Goal: Transaction & Acquisition: Purchase product/service

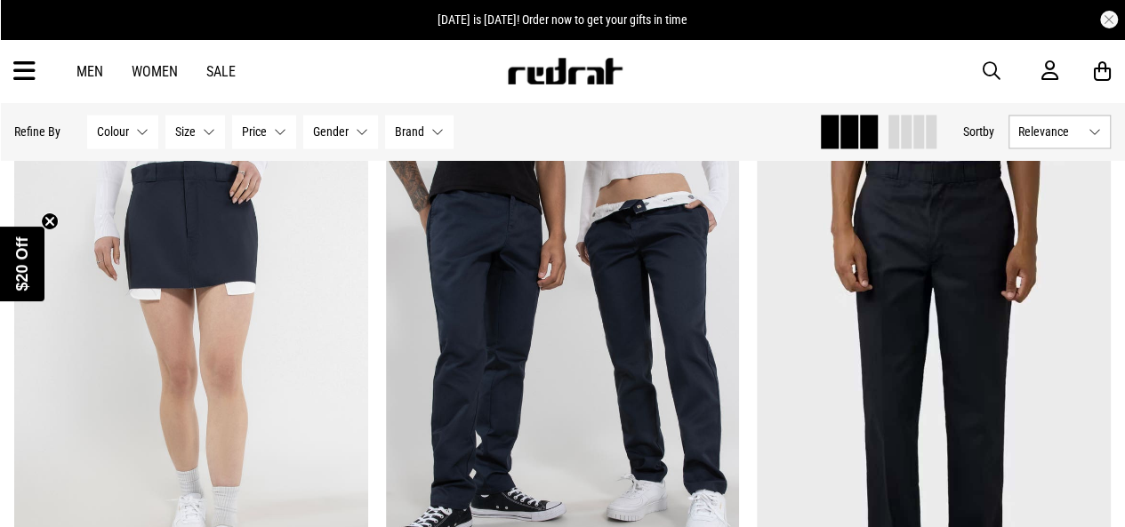
scroll to position [1489, 0]
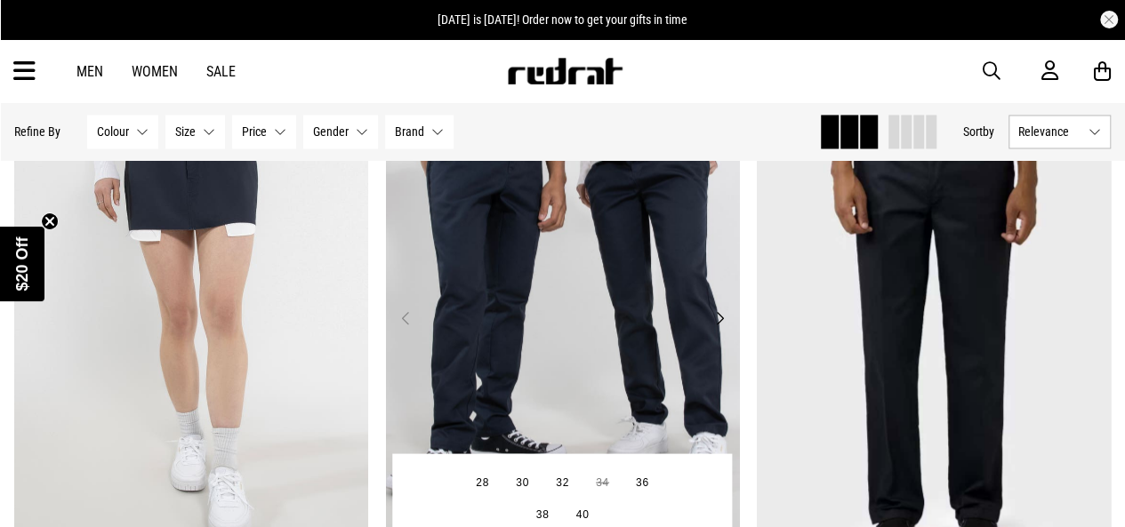
click at [609, 315] on img at bounding box center [563, 327] width 354 height 495
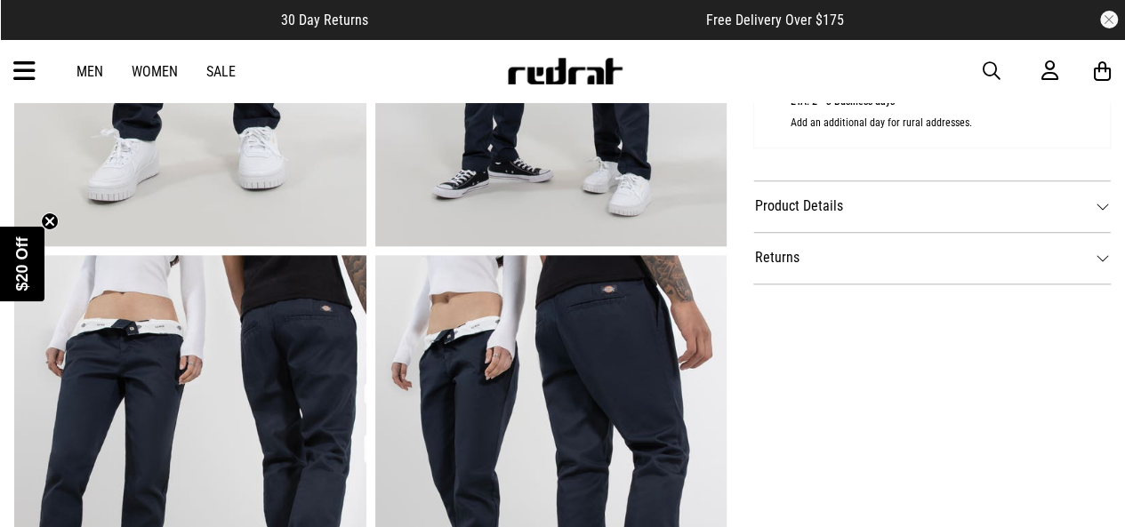
scroll to position [912, 0]
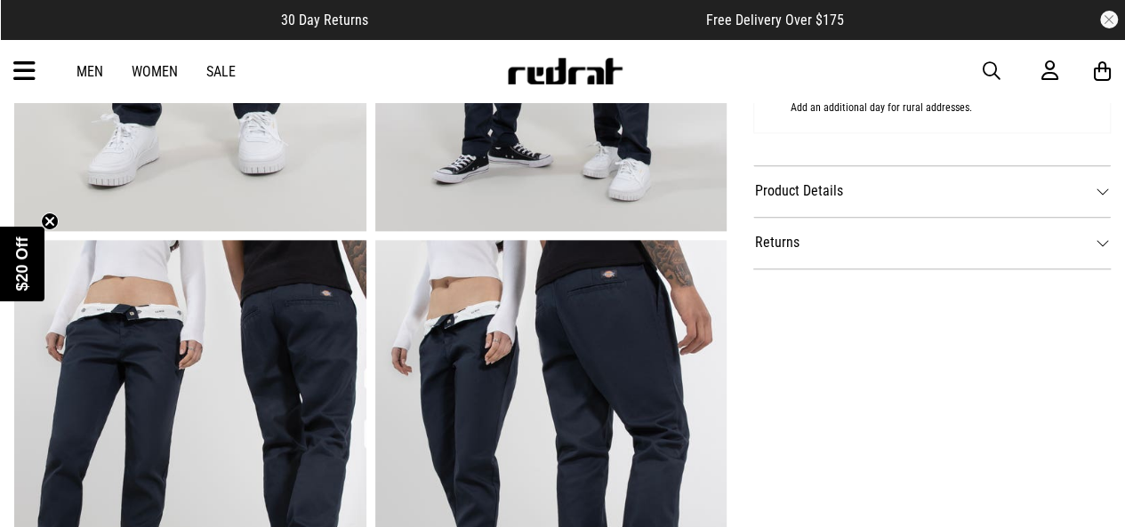
click at [1099, 199] on dt "Product Details" at bounding box center [932, 191] width 358 height 52
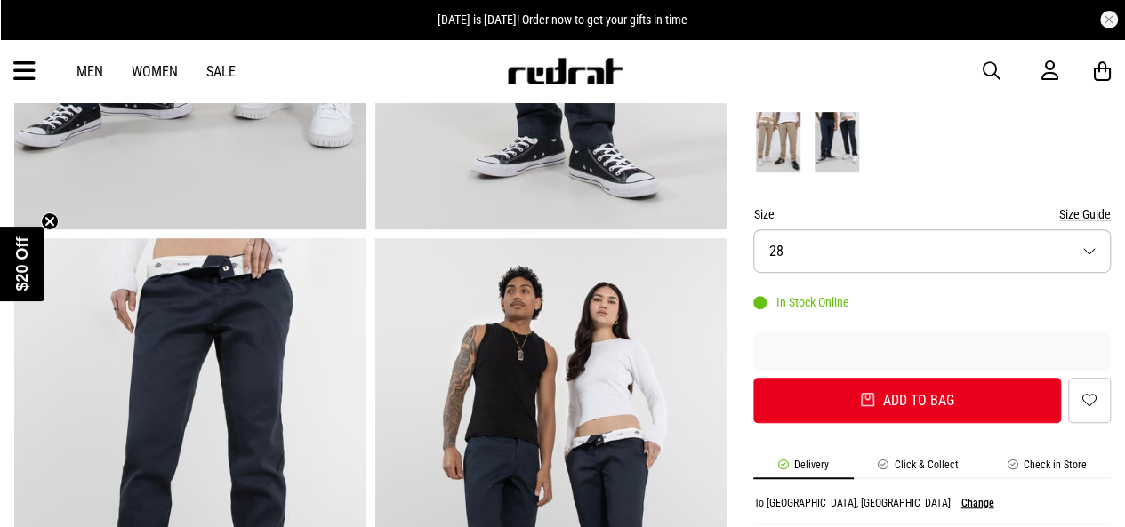
scroll to position [302, 0]
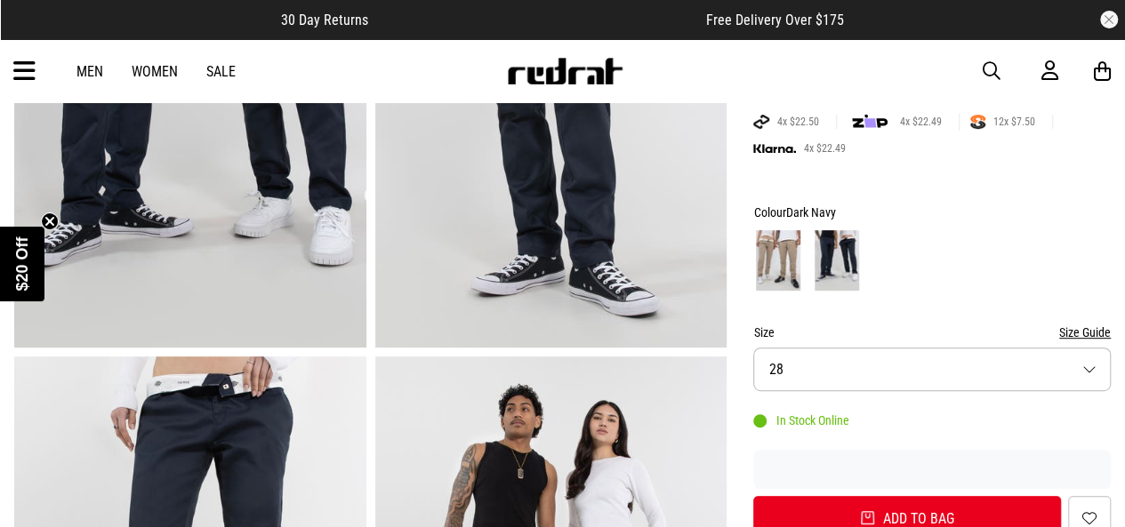
click at [946, 367] on button "Size 28" at bounding box center [932, 370] width 358 height 44
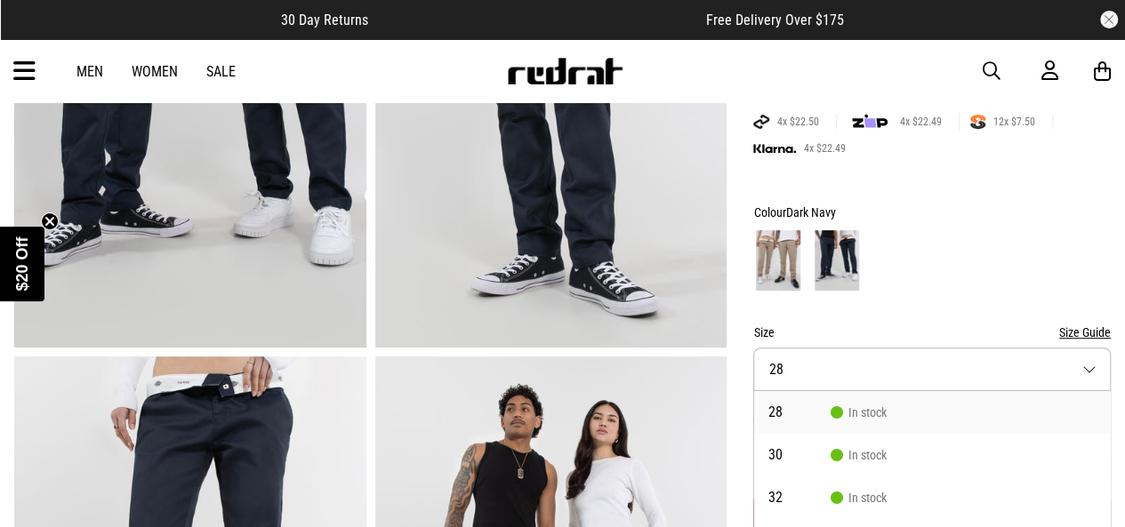
scroll to position [405, 0]
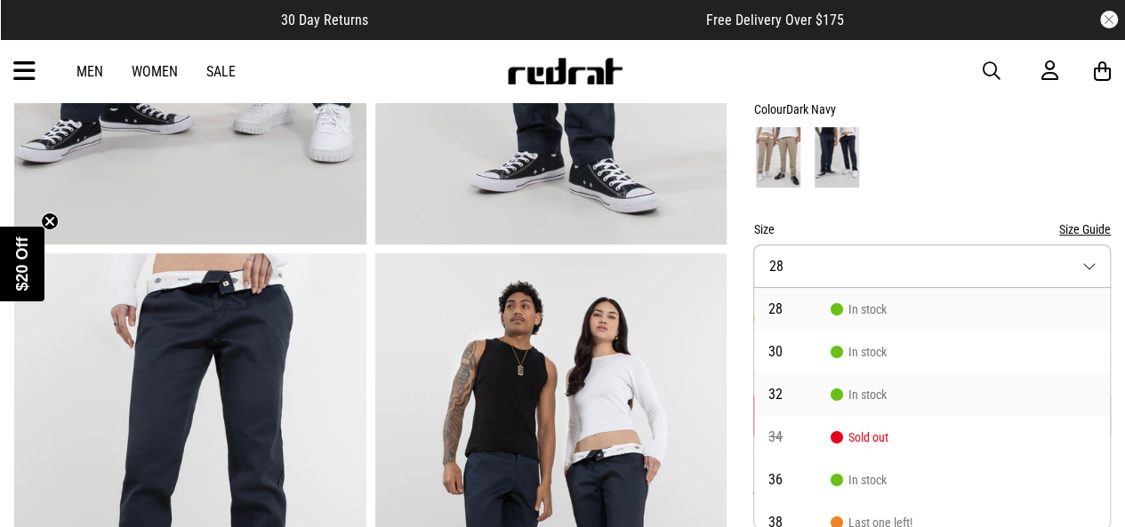
click at [940, 391] on li "32 In stock" at bounding box center [932, 395] width 356 height 43
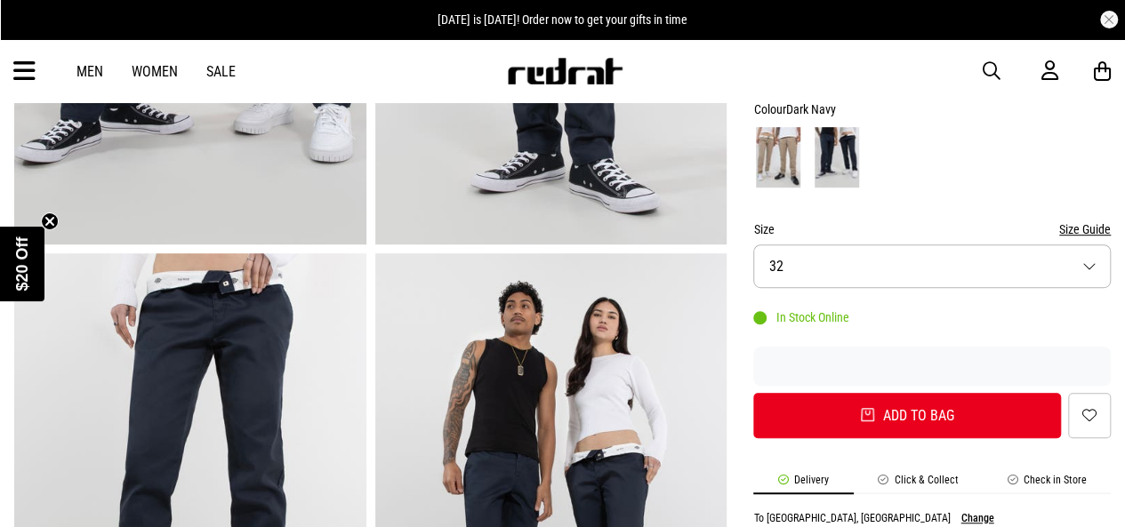
click at [1071, 230] on button "Size Guide" at bounding box center [1085, 229] width 52 height 21
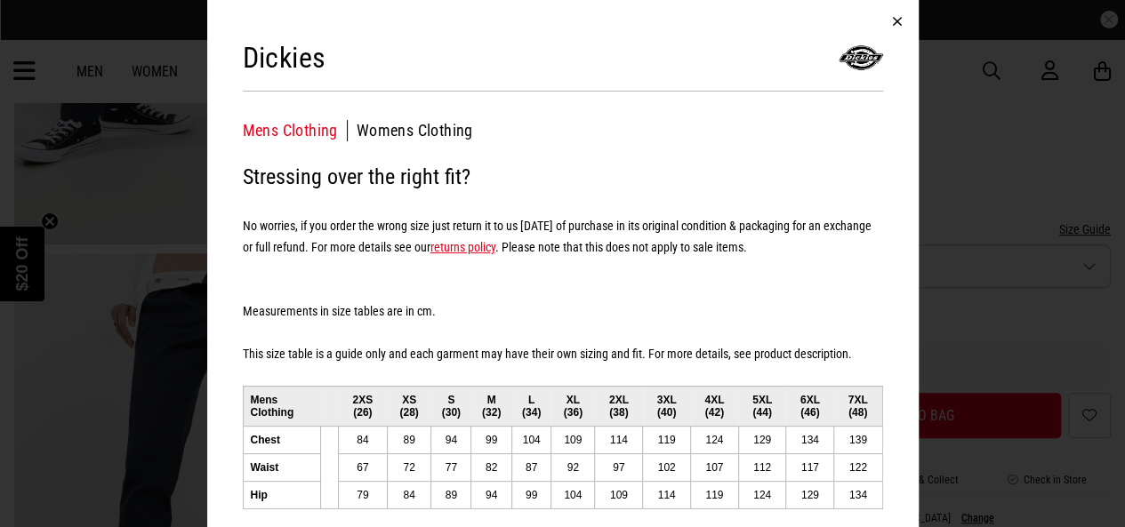
click at [890, 25] on button "button" at bounding box center [897, 21] width 43 height 43
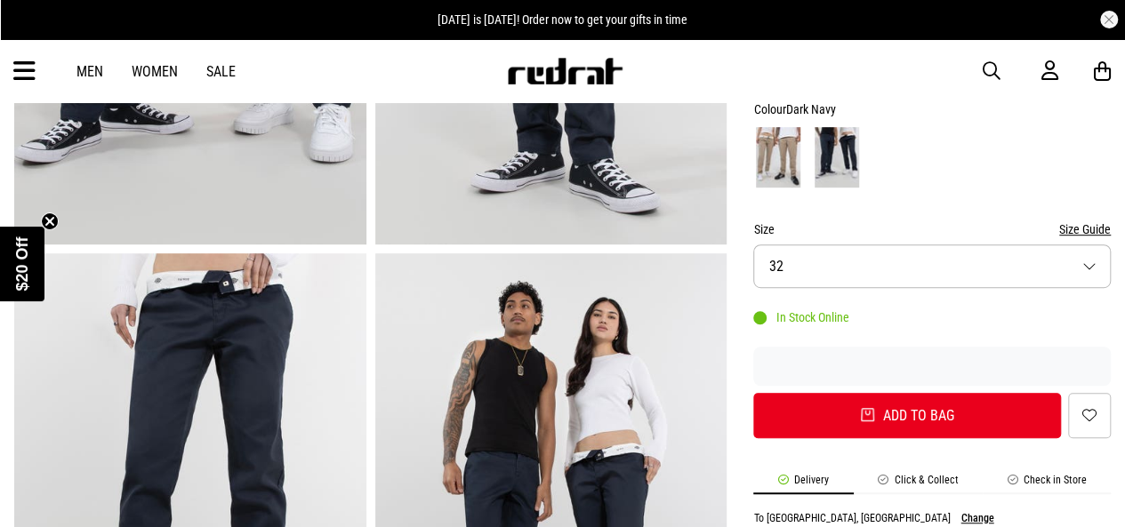
click at [783, 166] on img at bounding box center [778, 157] width 44 height 60
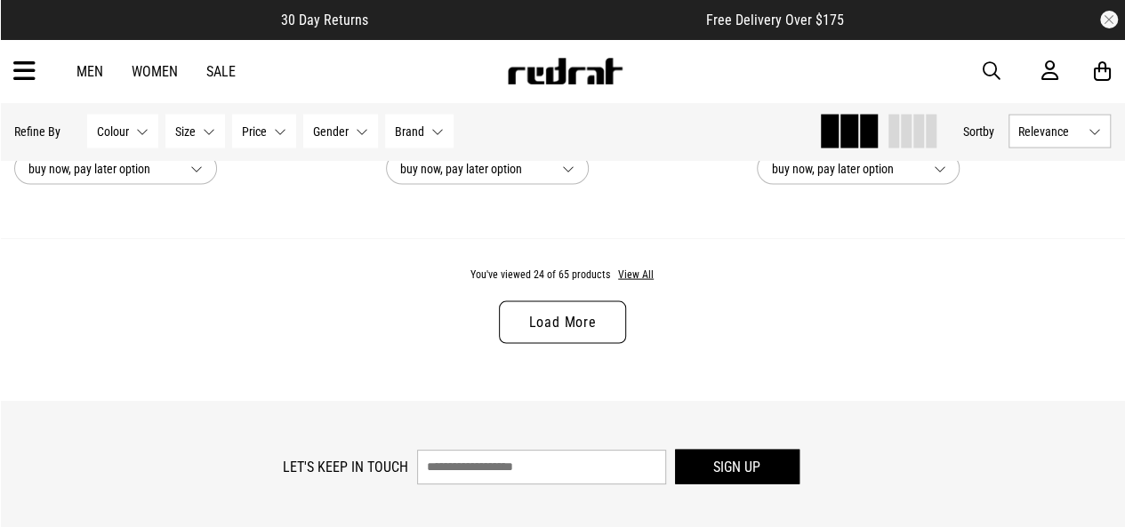
scroll to position [5138, 0]
